Goal: Use online tool/utility: Utilize a website feature to perform a specific function

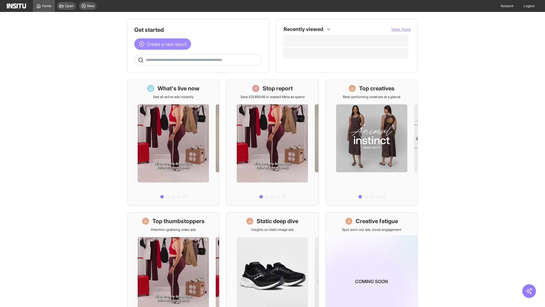
click at [164, 44] on span "Create a new report" at bounding box center [167, 44] width 40 height 7
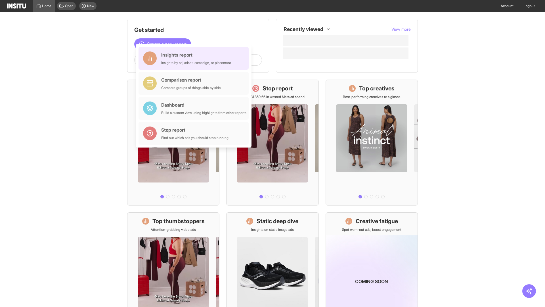
click at [195, 58] on div "Insights report Insights by ad, adset, campaign, or placement" at bounding box center [196, 58] width 70 height 14
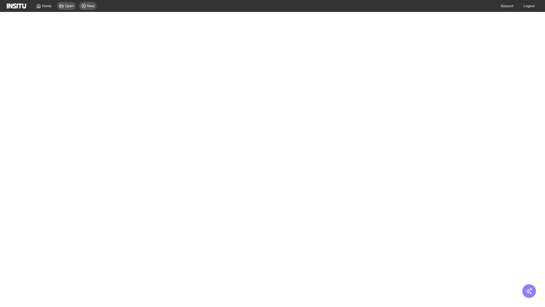
select select "**"
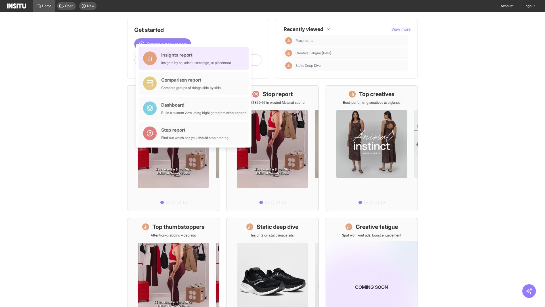
click at [195, 58] on div "Insights report Insights by ad, adset, campaign, or placement" at bounding box center [196, 58] width 70 height 14
